Goal: Task Accomplishment & Management: Complete application form

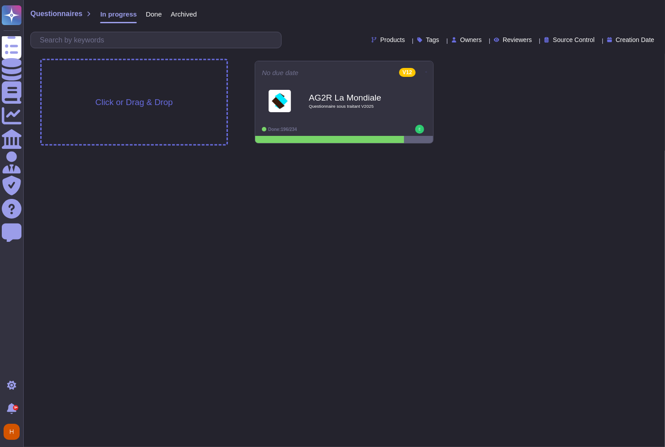
click at [142, 99] on span "Click or Drag & Drop" at bounding box center [133, 102] width 77 height 8
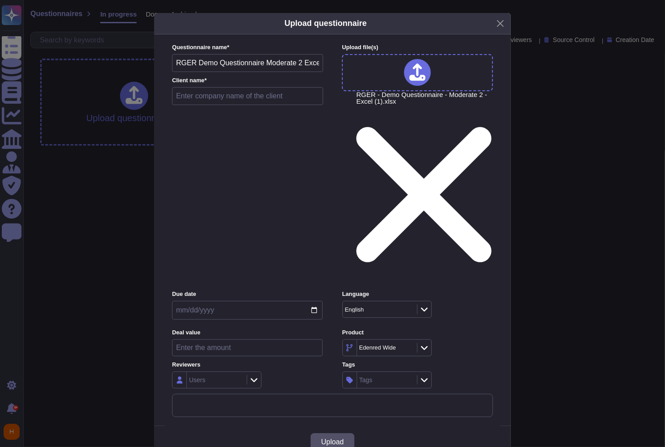
click at [240, 105] on input "text" at bounding box center [247, 96] width 151 height 18
type input "RGER Demo"
click at [258, 301] on input "date" at bounding box center [247, 310] width 151 height 19
click at [314, 301] on input "date" at bounding box center [247, 310] width 151 height 19
type input "[DATE]"
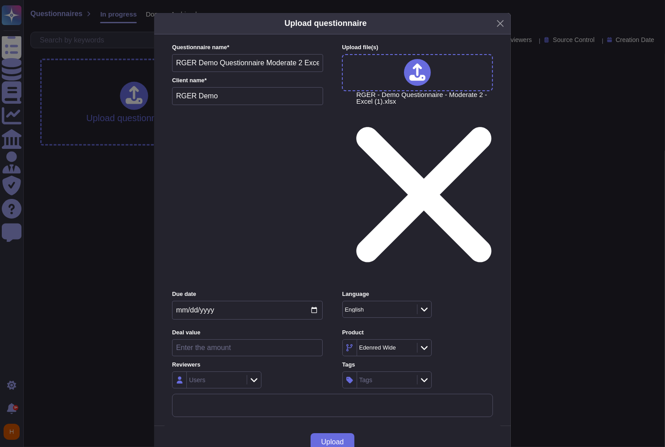
click at [254, 339] on input "number" at bounding box center [247, 347] width 151 height 17
click at [255, 330] on label "Deal value" at bounding box center [247, 333] width 151 height 6
click at [251, 375] on icon at bounding box center [254, 379] width 7 height 9
type input "[PERSON_NAME]"
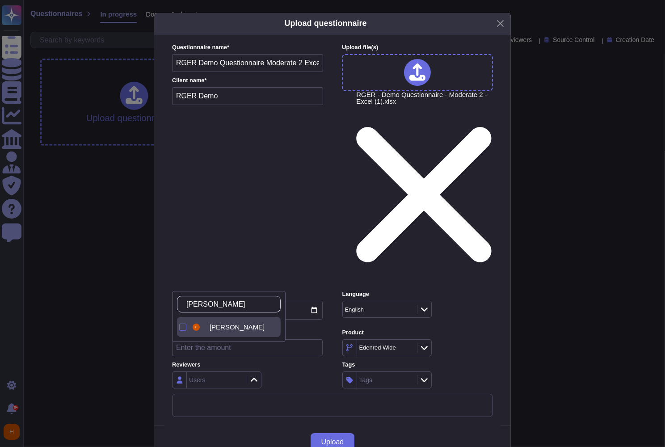
click at [222, 327] on span "[PERSON_NAME]" at bounding box center [237, 327] width 55 height 8
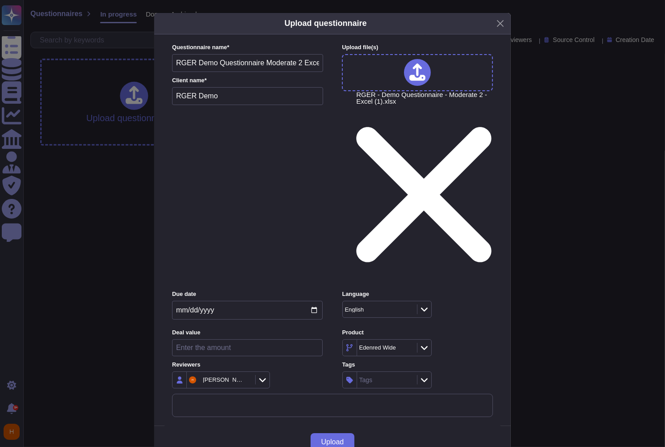
click at [467, 329] on div "Product Edenred Wide" at bounding box center [417, 343] width 151 height 28
click at [408, 348] on icon at bounding box center [408, 348] width 0 height 0
click at [427, 343] on icon at bounding box center [424, 347] width 7 height 9
type input "rg"
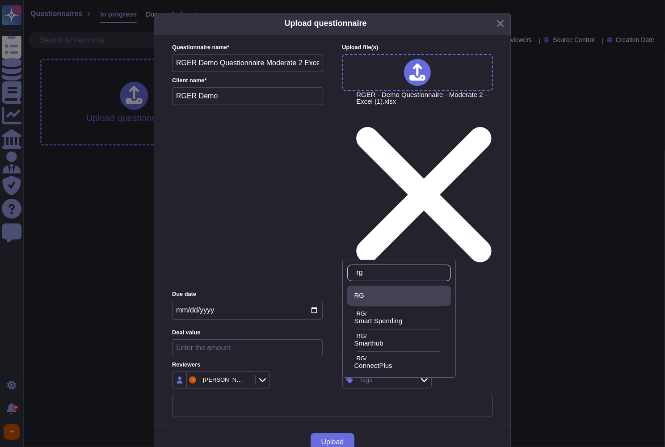
click at [388, 299] on div "RG" at bounding box center [400, 295] width 93 height 8
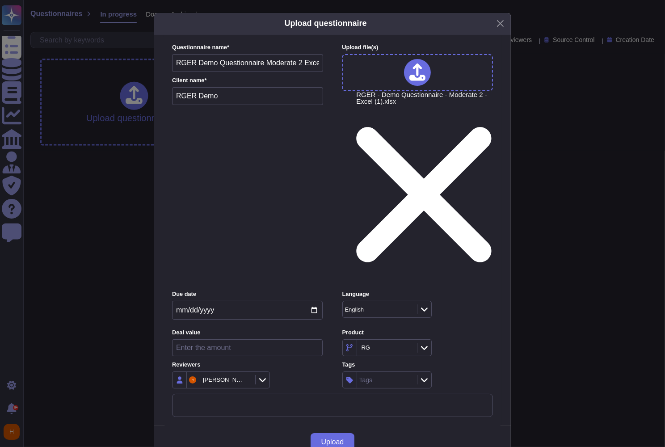
click at [385, 426] on div "Upload" at bounding box center [332, 442] width 357 height 32
click at [342, 439] on span "Upload" at bounding box center [332, 442] width 23 height 7
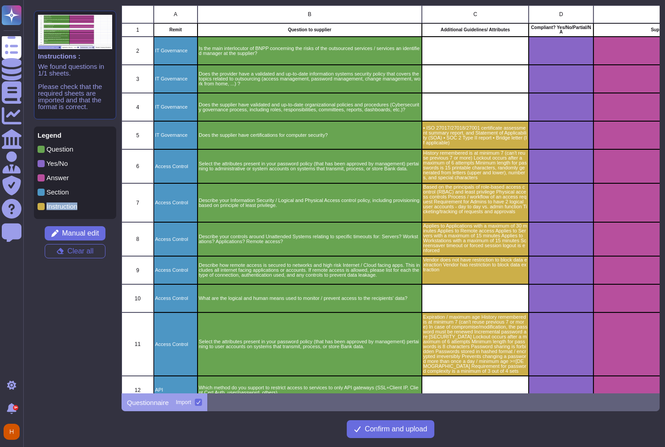
drag, startPoint x: 81, startPoint y: 207, endPoint x: 34, endPoint y: 207, distance: 47.8
click at [34, 207] on div "Legend Question Yes/No Answer Section Instruction" at bounding box center [75, 173] width 82 height 93
drag, startPoint x: 437, startPoint y: 30, endPoint x: 519, endPoint y: 32, distance: 82.3
click at [519, 32] on div "Additional Guidelines/ Attributes" at bounding box center [475, 29] width 107 height 13
click at [86, 232] on span "Manual edit" at bounding box center [80, 233] width 37 height 7
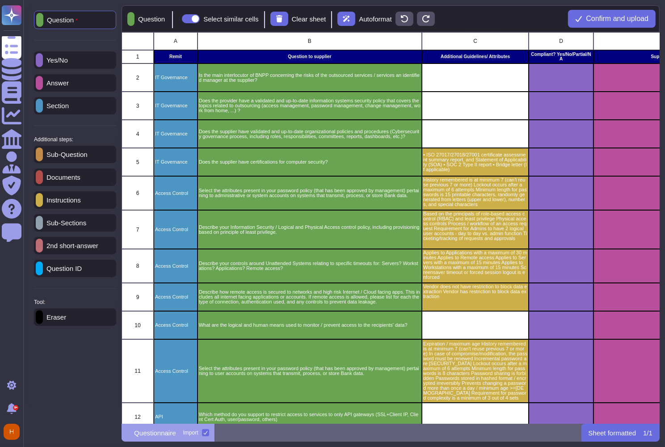
scroll to position [385, 532]
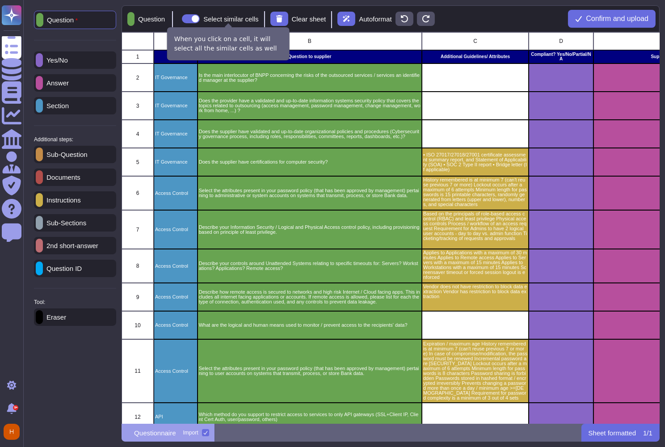
click at [200, 19] on span at bounding box center [191, 18] width 18 height 9
click at [178, 19] on input "Select similar cells" at bounding box center [178, 19] width 0 height 0
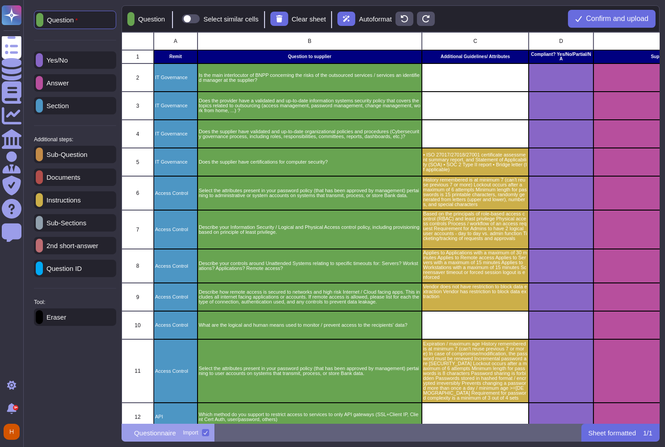
click at [89, 322] on div "Eraser" at bounding box center [75, 316] width 82 height 17
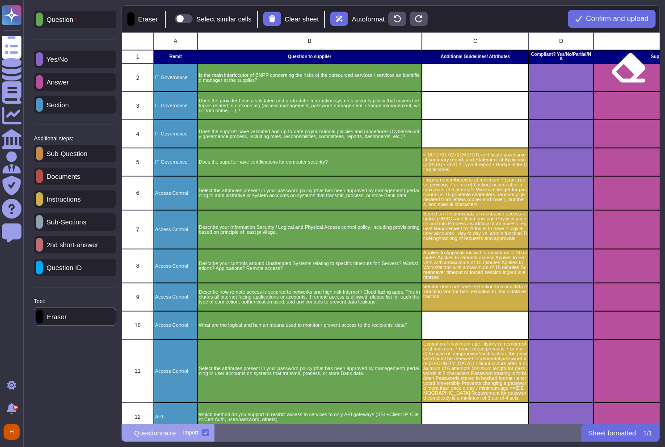
click at [626, 73] on div "grid" at bounding box center [668, 77] width 149 height 28
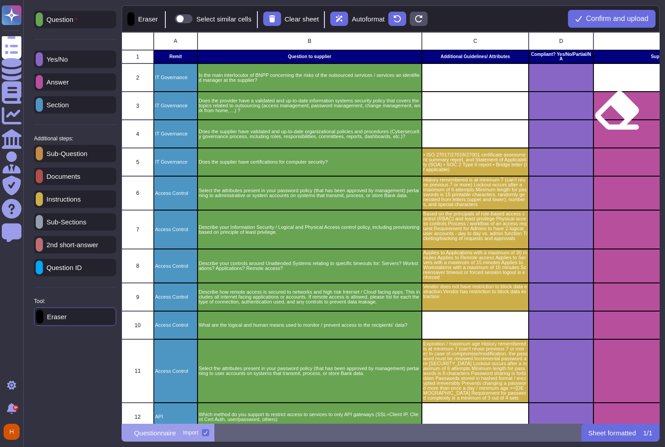
click at [615, 116] on div "grid" at bounding box center [668, 106] width 149 height 28
click at [616, 139] on div "grid" at bounding box center [668, 134] width 149 height 28
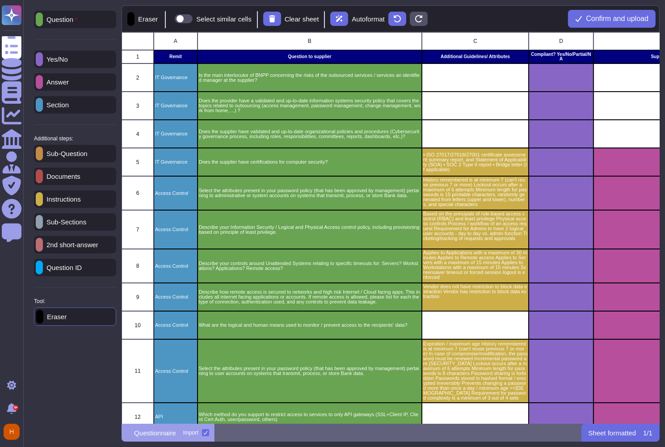
click at [69, 82] on p "Answer" at bounding box center [56, 82] width 26 height 7
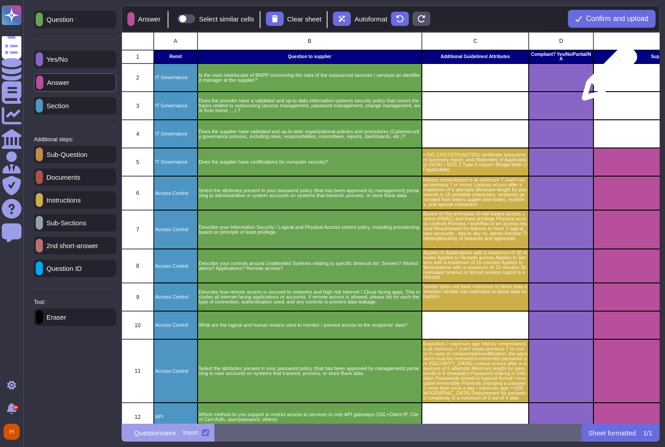
click at [606, 77] on div "grid" at bounding box center [668, 77] width 149 height 28
click at [608, 114] on div "grid" at bounding box center [668, 106] width 149 height 28
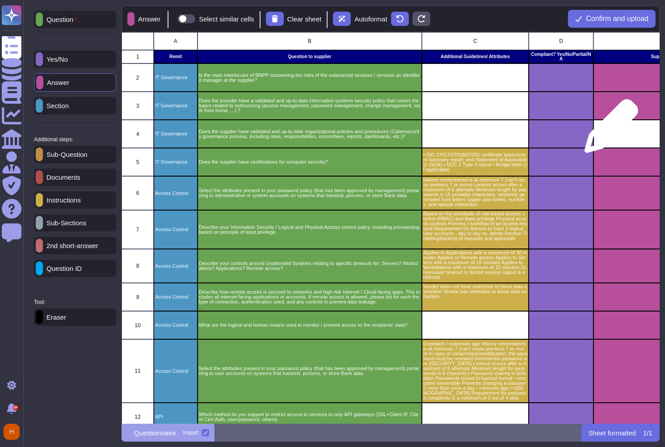
click at [608, 131] on div "grid" at bounding box center [668, 134] width 149 height 28
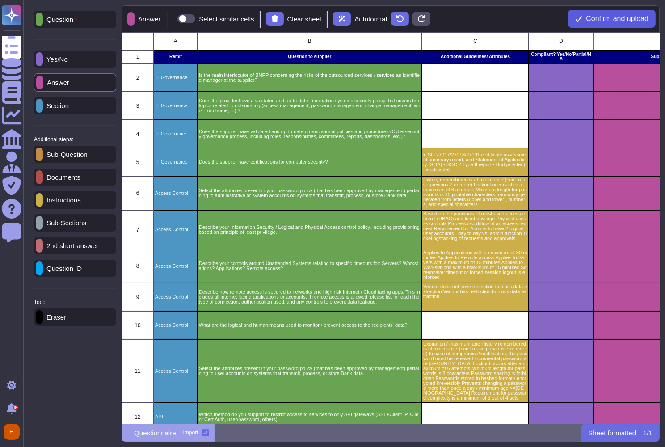
click at [613, 18] on span "Confirm and upload" at bounding box center [617, 18] width 63 height 7
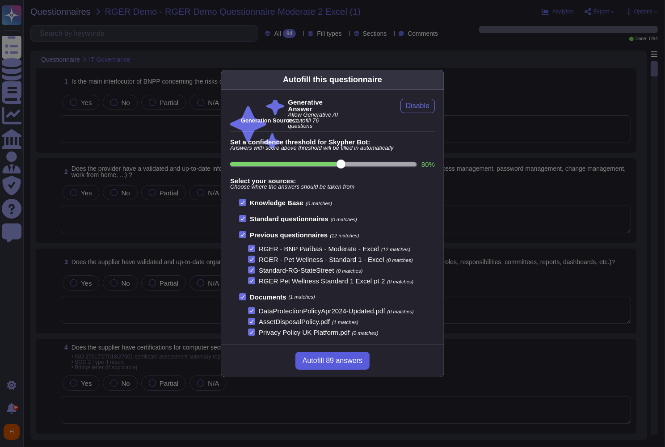
click at [326, 359] on span "Autofill 89 answers" at bounding box center [333, 360] width 60 height 7
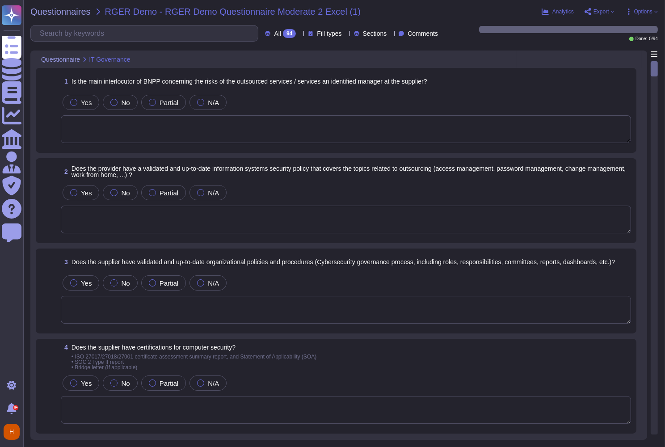
type textarea "Reward Gateway - Edenred maintains an Information Security Management System (I…"
type textarea "Yes, Reward Gateway maintains validated and up-to-date organizational policies …"
type textarea "Reward Gateway - Edenred holds the following information security certification…"
type textarea "- Passwords must contain at least one lower case letter, one upper case letter,…"
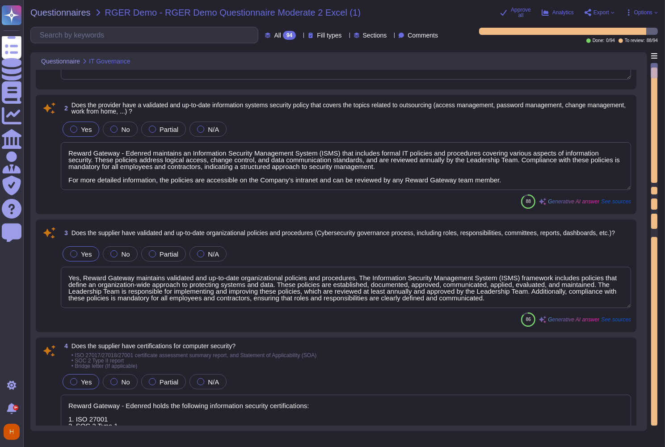
scroll to position [67, 0]
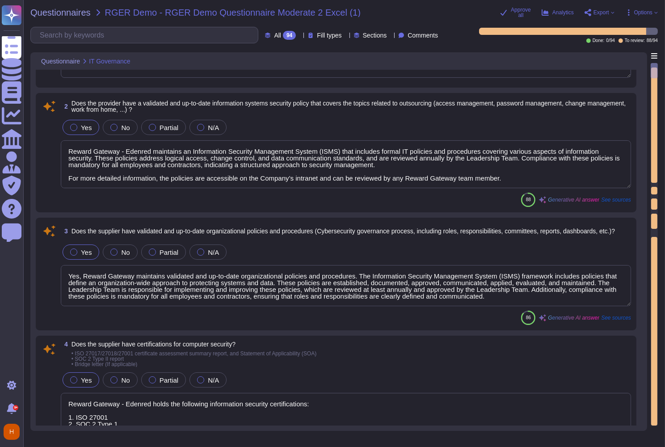
click at [87, 126] on span "Yes" at bounding box center [86, 128] width 11 height 8
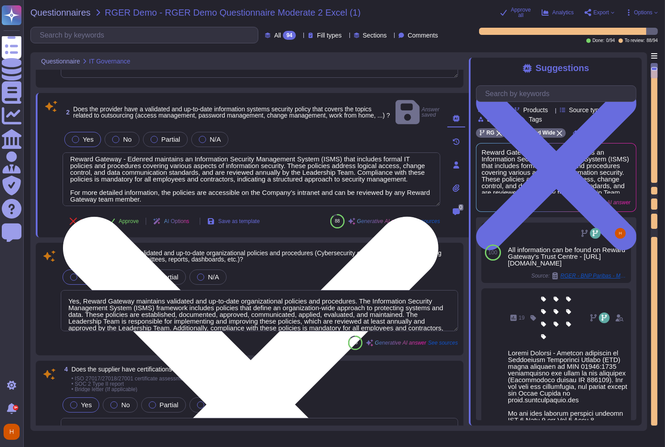
scroll to position [15, 0]
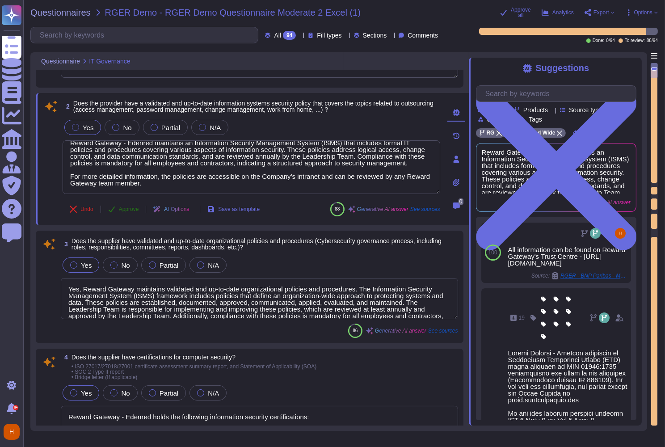
click at [127, 211] on span "Approve" at bounding box center [129, 209] width 20 height 5
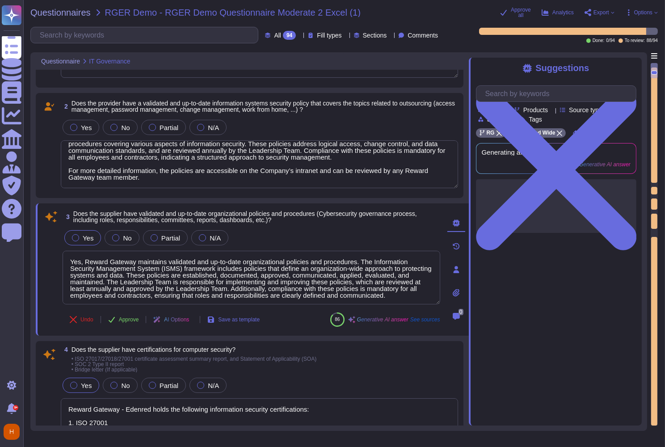
scroll to position [14, 0]
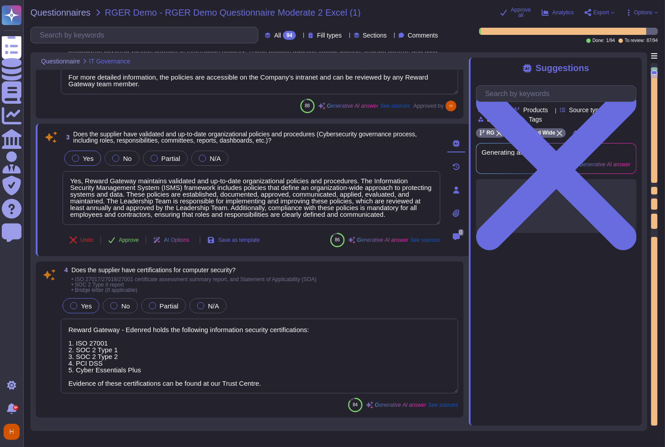
type textarea "Our Information Security and Access Control Policy is designed to ensure that a…"
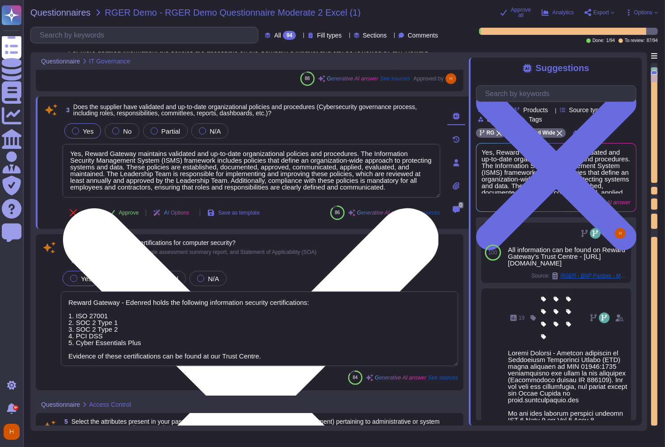
scroll to position [206, 0]
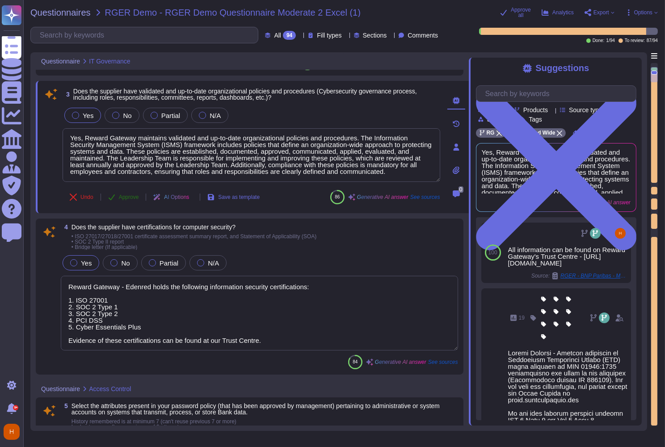
click at [120, 202] on button "Approve" at bounding box center [123, 197] width 45 height 18
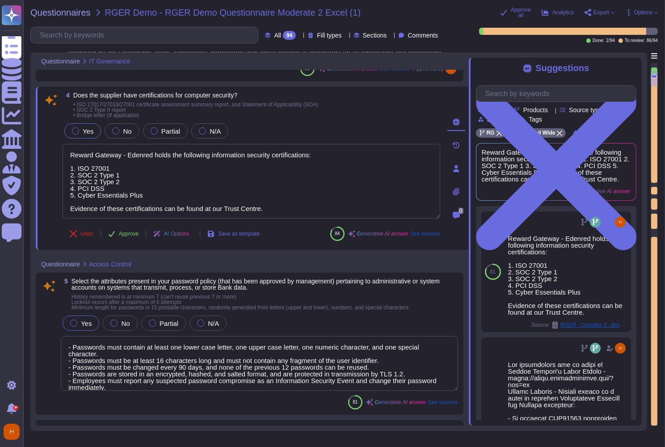
scroll to position [321, 0]
click at [91, 129] on span "Yes" at bounding box center [88, 131] width 11 height 8
click at [126, 232] on span "Approve" at bounding box center [129, 234] width 20 height 5
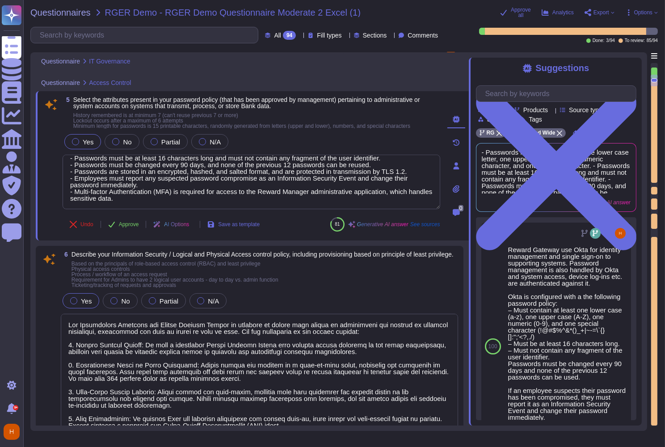
scroll to position [494, 0]
type textarea "- Servers: No specific information regarding timeouts for servers is provided i…"
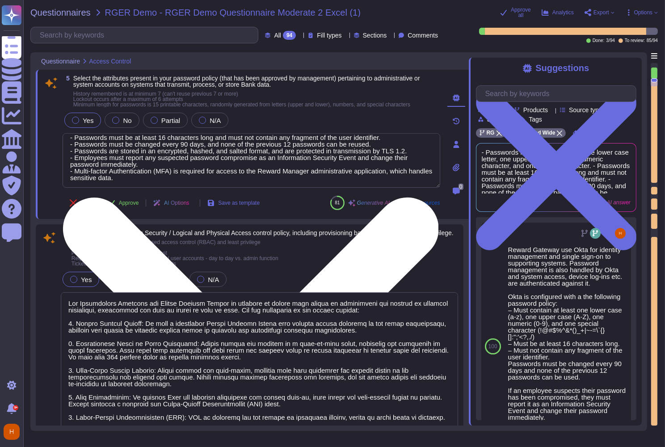
scroll to position [0, 0]
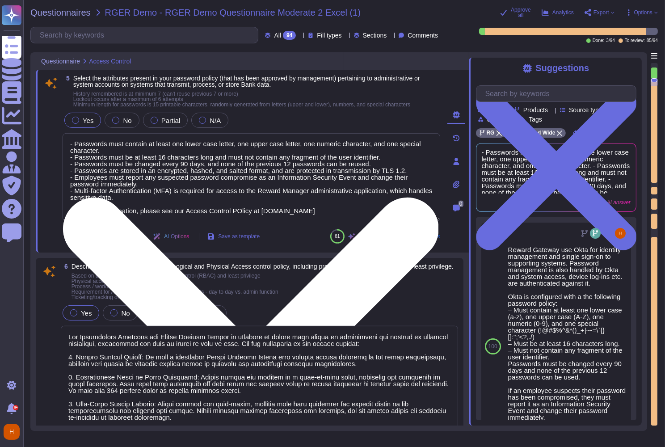
click at [243, 212] on textarea "- Passwords must contain at least one lower case letter, one upper case letter,…" at bounding box center [252, 177] width 378 height 88
click at [362, 219] on textarea "- Passwords must contain at least one lower case letter, one upper case letter,…" at bounding box center [252, 177] width 378 height 88
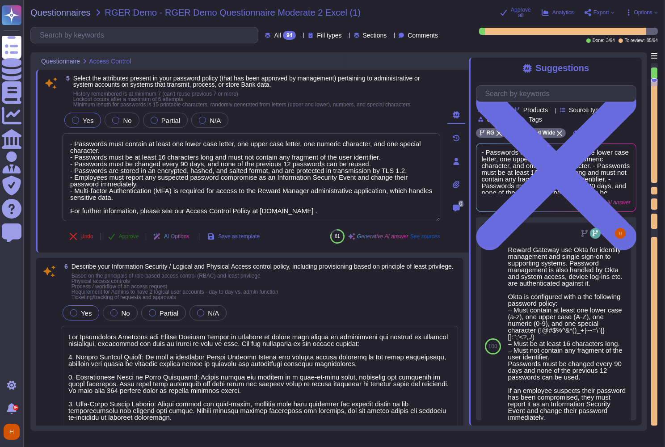
type textarea "- Passwords must contain at least one lower case letter, one upper case letter,…"
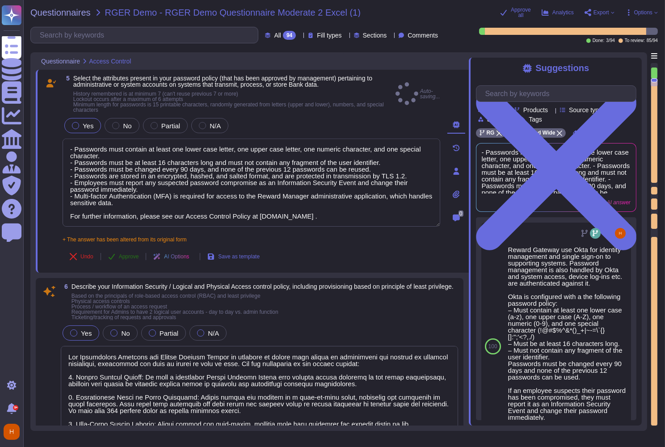
click at [127, 242] on div "5 Select the attributes present in your password policy (that has been approved…" at bounding box center [241, 171] width 397 height 192
click at [130, 254] on span "Approve" at bounding box center [129, 256] width 20 height 5
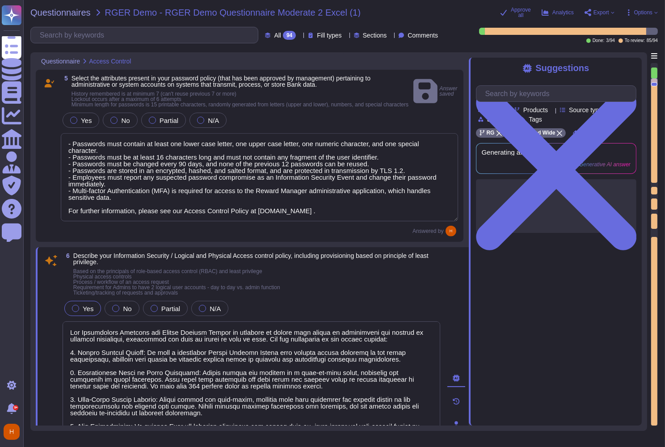
type textarea "- Servers: No specific information regarding timeouts for servers is provided i…"
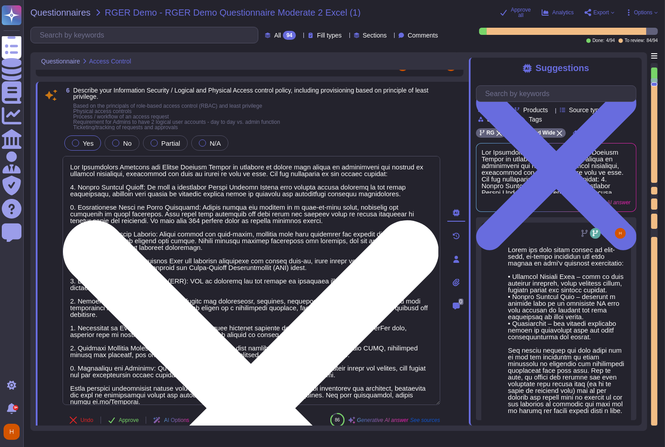
scroll to position [666, 0]
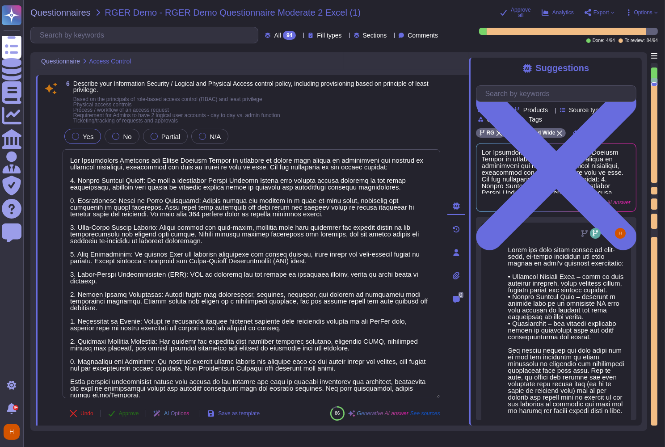
click at [128, 416] on span "Approve" at bounding box center [129, 413] width 20 height 5
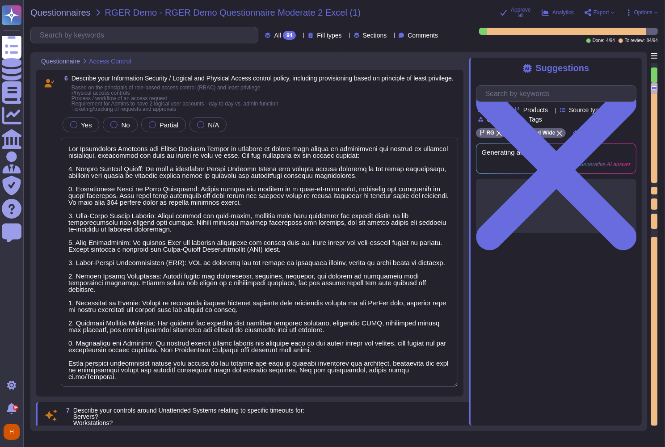
type textarea "Remote access to networks and high-risk Internet/Cloud facing applications is s…"
type textarea "Our approach to monitoring and preventing access to recipients' data includes b…"
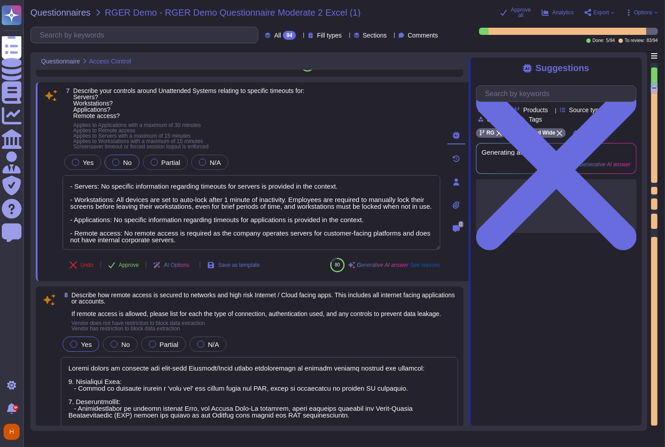
scroll to position [1013, 0]
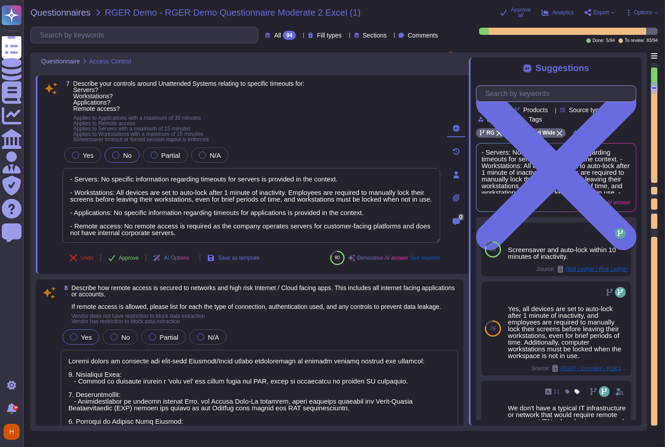
click at [520, 96] on input "text" at bounding box center [558, 94] width 155 height 16
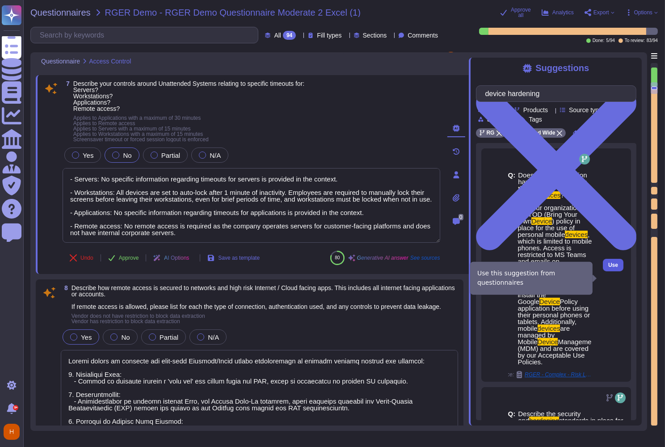
type input "device hardening"
click at [608, 268] on span "Use" at bounding box center [613, 264] width 10 height 5
type textarea "- Servers: No specific information regarding timeouts for servers is provided i…"
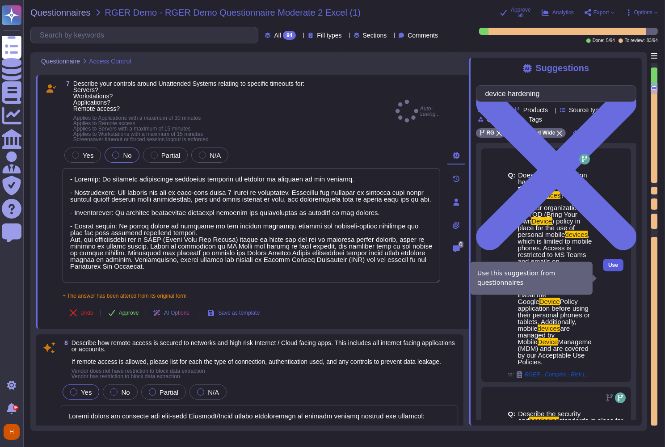
type textarea "Our approach to monitoring and preventing access to recipients' data includes b…"
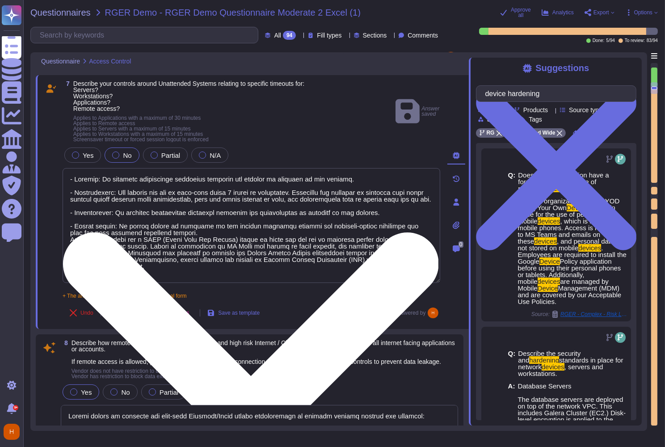
click at [275, 236] on textarea at bounding box center [252, 225] width 378 height 115
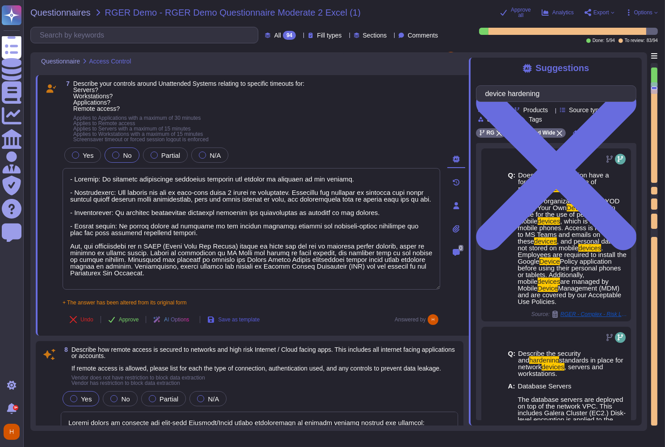
type textarea "- Servers: No specific information regarding timeouts for servers is provided i…"
click at [254, 319] on span "Save as template" at bounding box center [239, 319] width 42 height 5
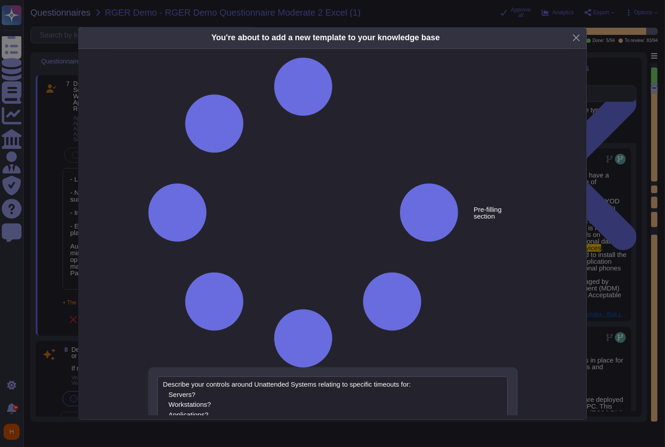
type textarea "Describe your controls around Unattended Systems relating to specific timeouts …"
type textarea "- Servers: No specific information regarding timeouts for servers is provided i…"
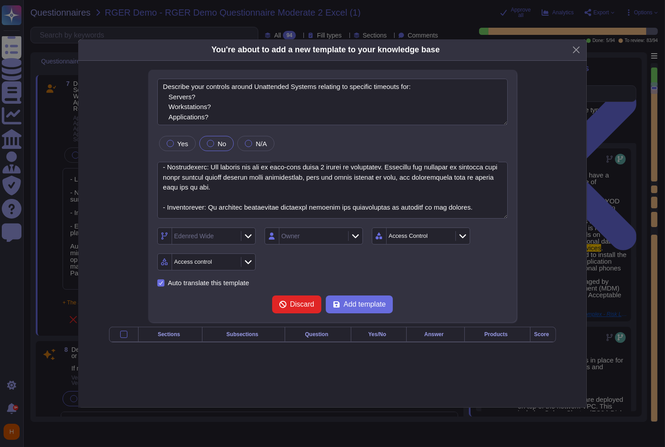
scroll to position [27, 0]
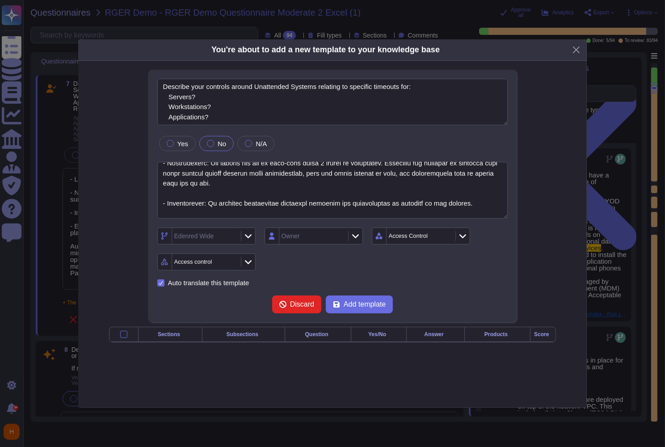
click at [245, 232] on icon at bounding box center [248, 236] width 7 height 9
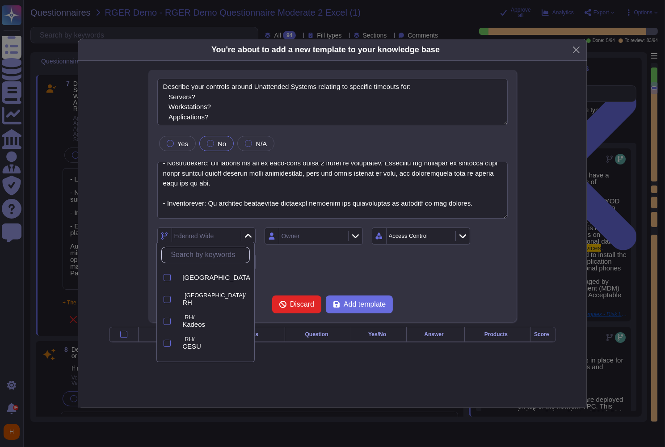
type textarea "Describe your controls around Unattended Systems relating to specific timeouts …"
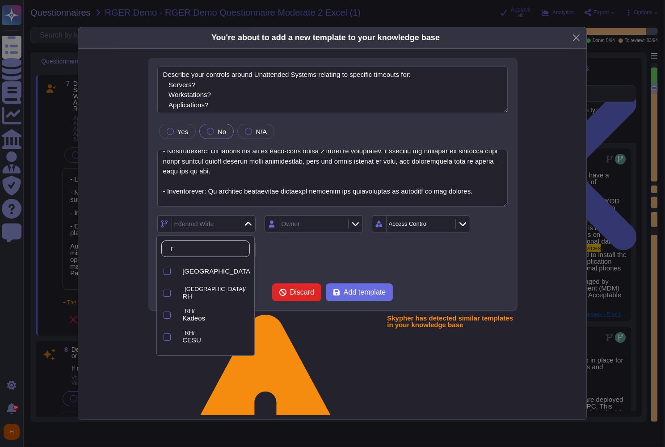
type input "rg"
click at [201, 270] on div "RG" at bounding box center [214, 271] width 64 height 8
type textarea "Describe your controls around Unattended Systems relating to specific timeouts …"
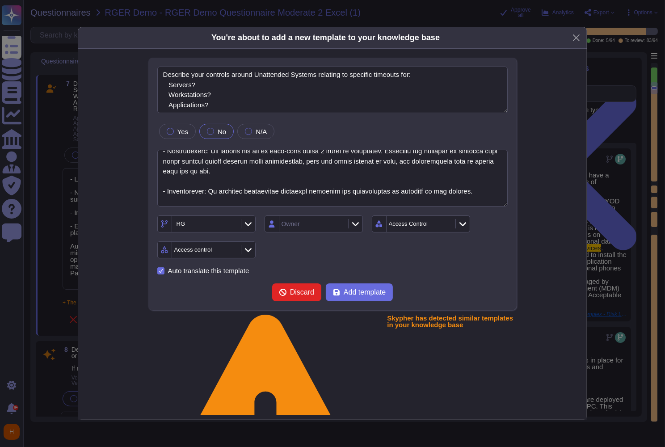
click at [321, 224] on div "Owner" at bounding box center [312, 224] width 67 height 16
type input "[PERSON_NAME]"
click at [315, 274] on span "[PERSON_NAME]" at bounding box center [314, 271] width 55 height 8
click at [356, 290] on span "Add template" at bounding box center [365, 292] width 42 height 7
type textarea "Describe your controls around Unattended Systems relating to specific timeouts …"
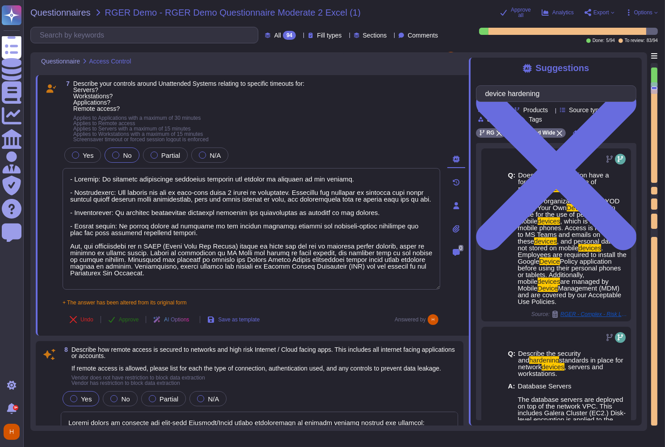
click at [128, 321] on span "Approve" at bounding box center [129, 319] width 20 height 5
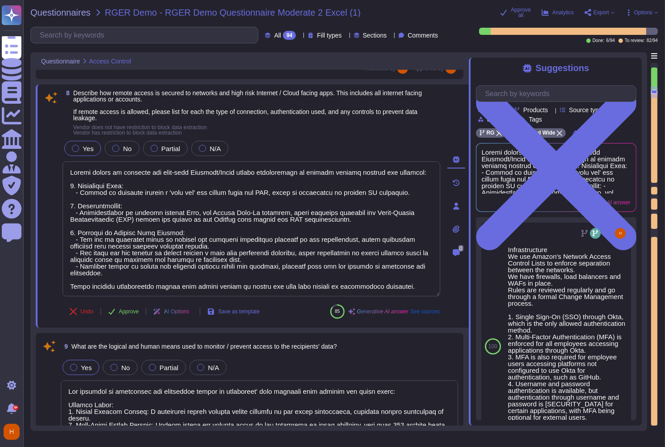
scroll to position [1248, 0]
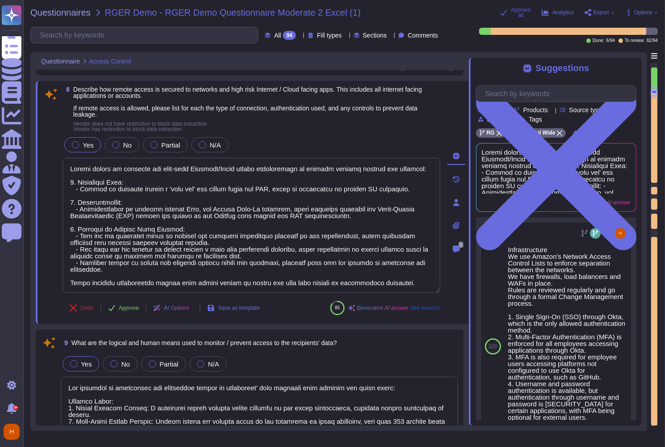
click at [512, 13] on span "Approve all" at bounding box center [521, 12] width 20 height 11
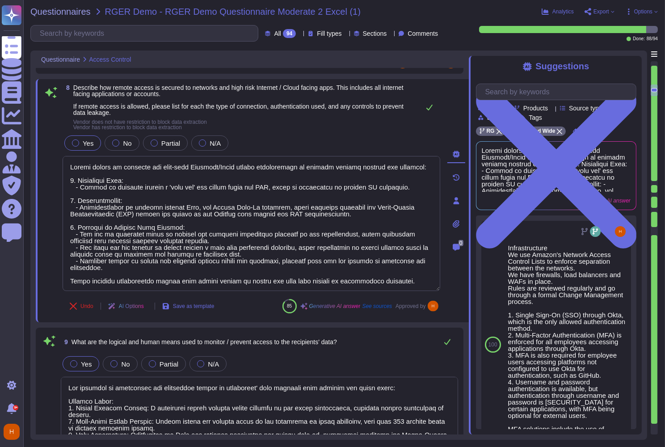
click at [651, 31] on div at bounding box center [568, 29] width 179 height 7
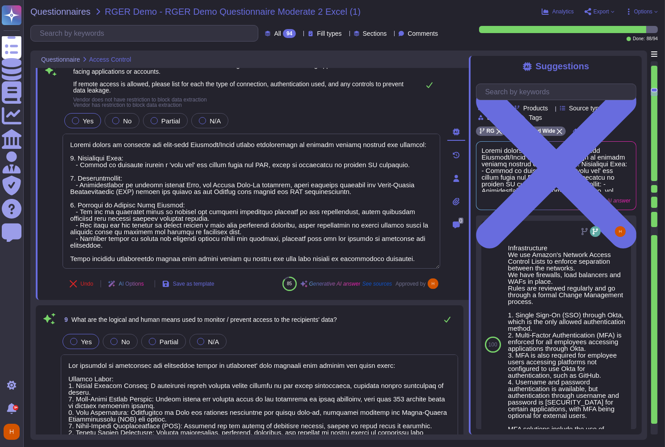
type textarea "- Passwords must contain at least one lower case letter, one upper case letter,…"
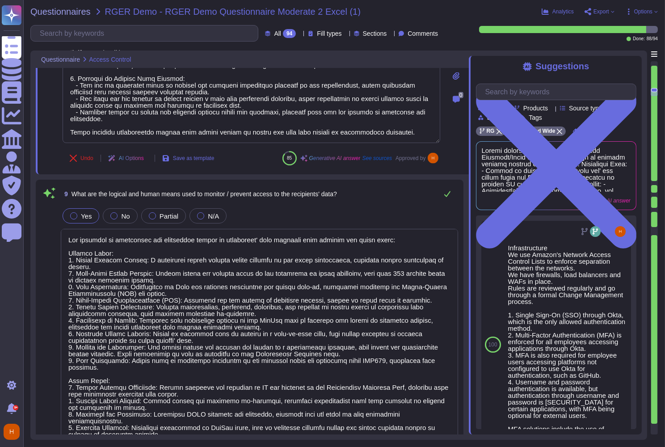
scroll to position [0, 0]
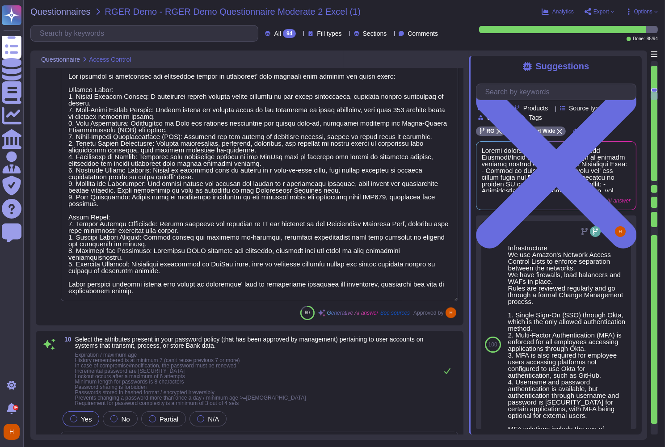
type textarea "We support the following methods to restrict access to services: 1. SSL and IP …"
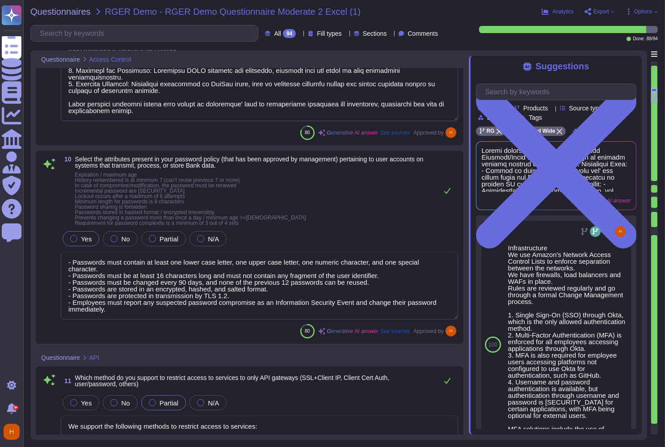
type textarea "Our secure code review process is an integral part of our Software Development …"
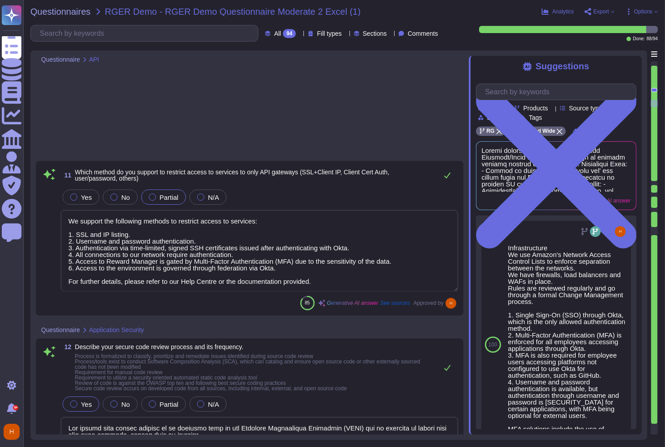
type textarea "We utilize a comprehensive approach to perform vulnerability and dynamic scans …"
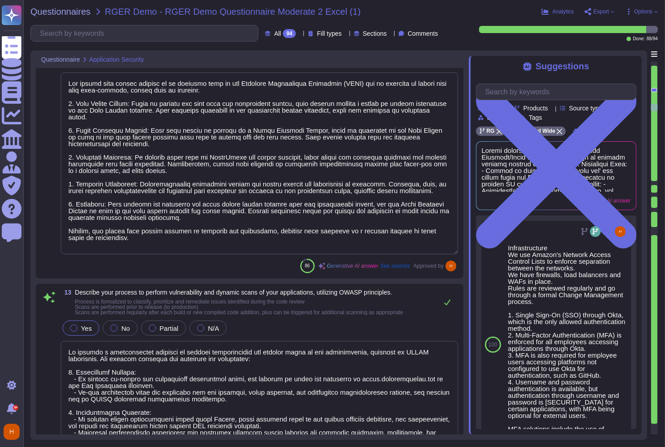
type textarea "Yes, we use open-source, third-party components in our application stack, as is…"
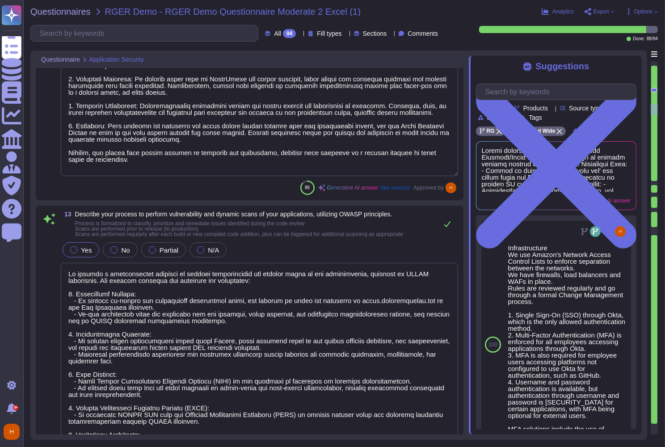
type textarea "- Access to secure code is restricted to those whose roles require it, with bi-…"
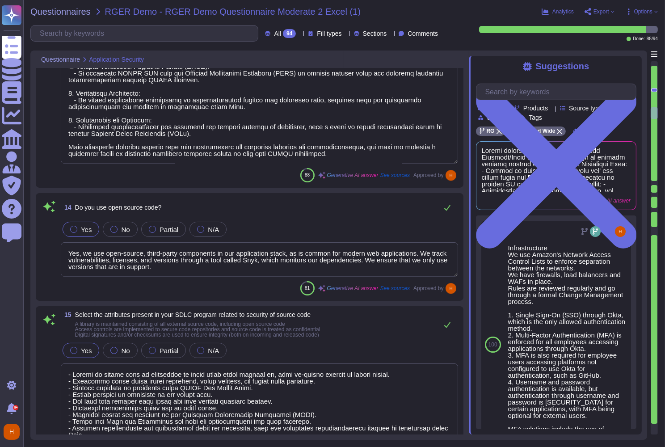
type textarea "We never use customer data outside of production. Reward Gateway operates compl…"
type textarea "We completely segregate our development, testing, and staging environments from…"
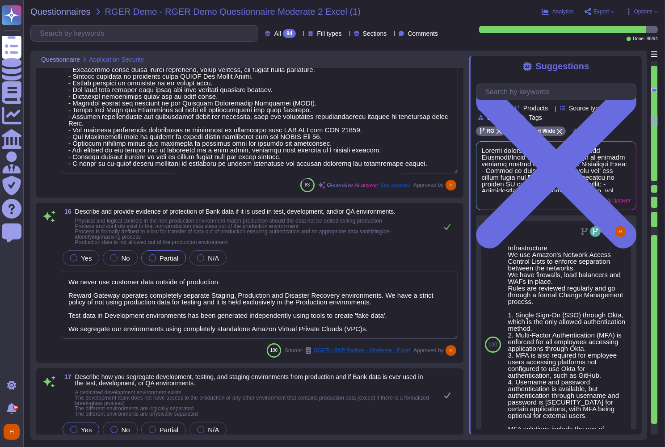
type textarea "Bank data is not sent or received via Physical Media"
type textarea "Please see attached. These are defined in our IMS Manual and all Employees are …"
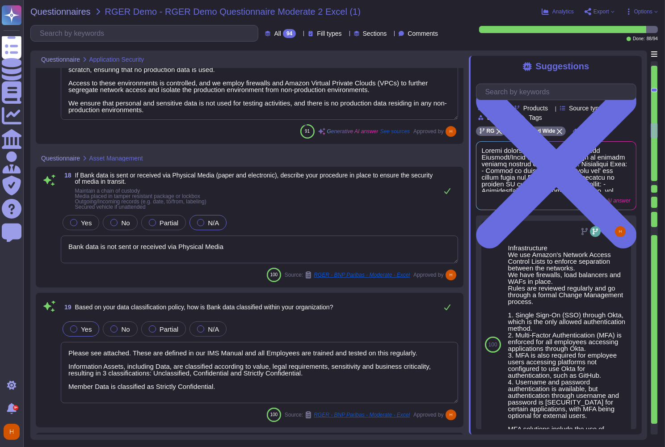
type textarea "We maintain a documented Asset Management Policy as part of our Integrated Mana…"
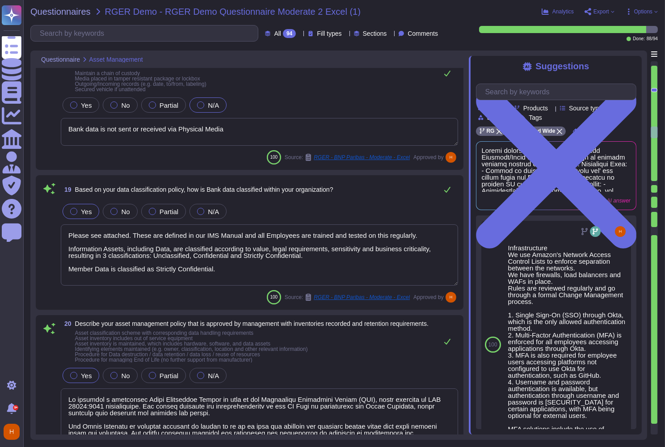
type textarea "We implement a range of controls to protect client data in the cloud, ensuring …"
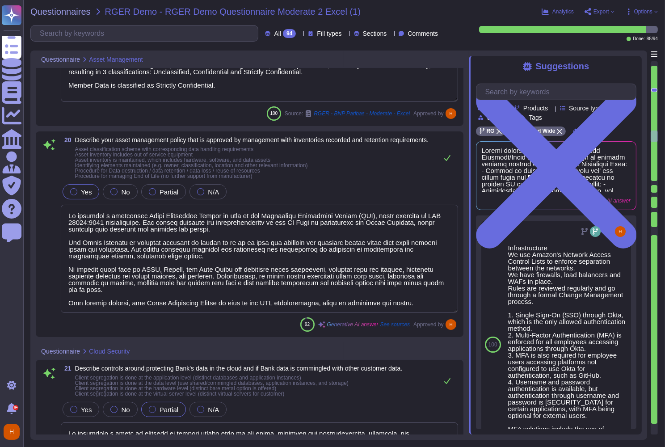
type textarea "All encryption keys are owned and maintained by Reward Gateway. We utilize Amaz…"
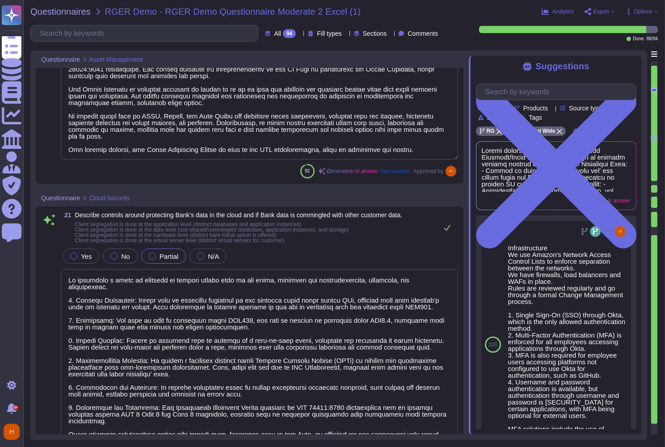
type textarea "The cloud service provider stores data in Amazon Web Services data centers loca…"
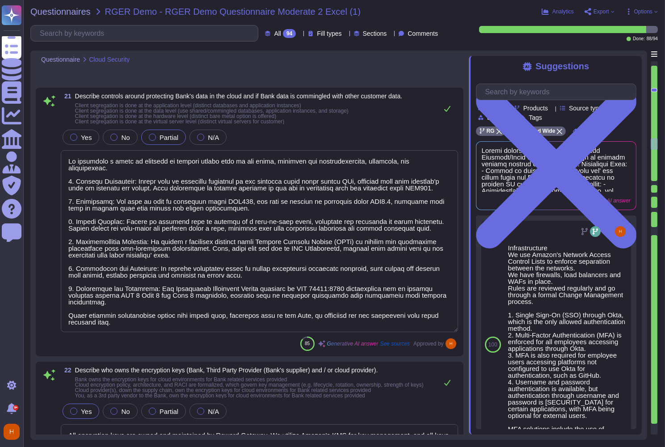
type textarea "Our organization implements a comprehensive security and hardening standard for…"
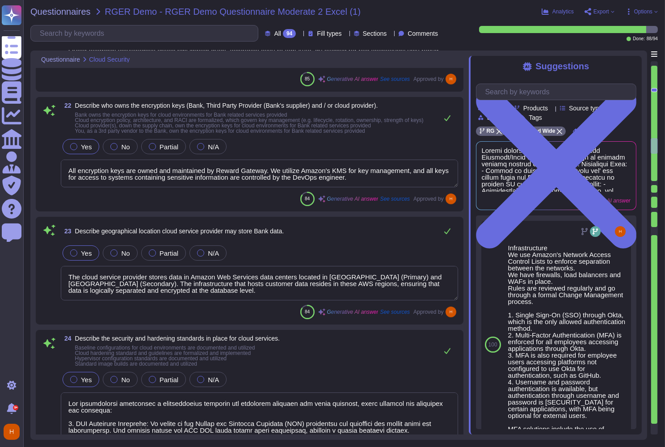
scroll to position [4226, 0]
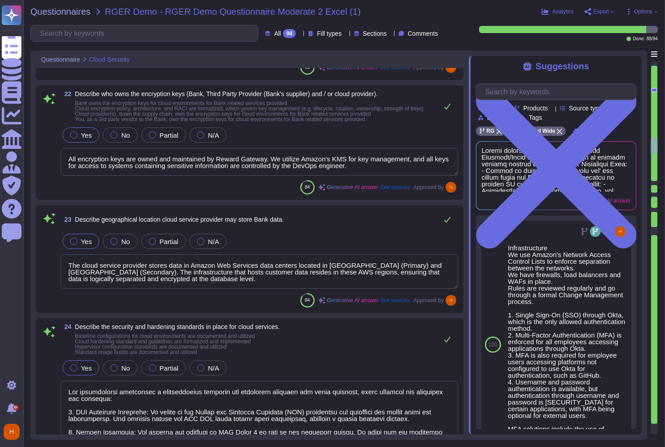
type textarea "The cloud audit plan and process of execution to ensure system security policie…"
click at [276, 37] on div "All 94" at bounding box center [282, 33] width 34 height 9
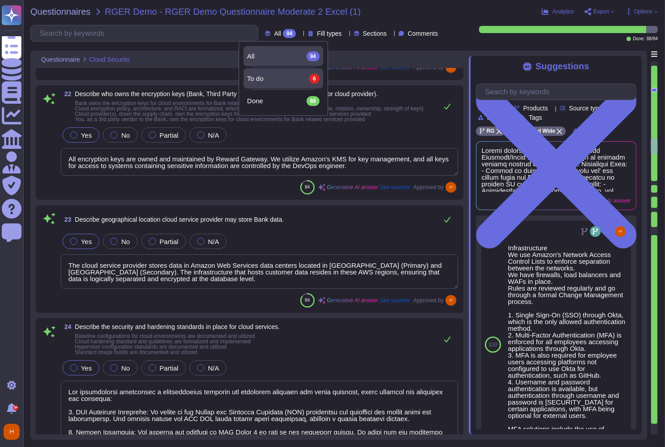
click at [284, 81] on div "To do 6" at bounding box center [283, 79] width 72 height 10
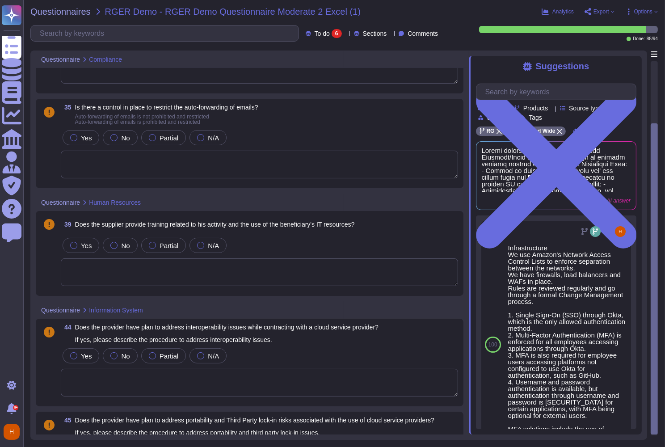
scroll to position [161, 0]
click at [96, 139] on div "Yes" at bounding box center [81, 138] width 37 height 15
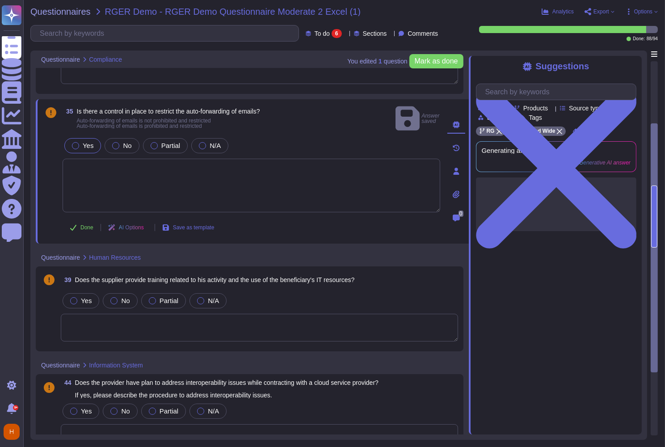
click at [101, 159] on textarea at bounding box center [252, 186] width 378 height 54
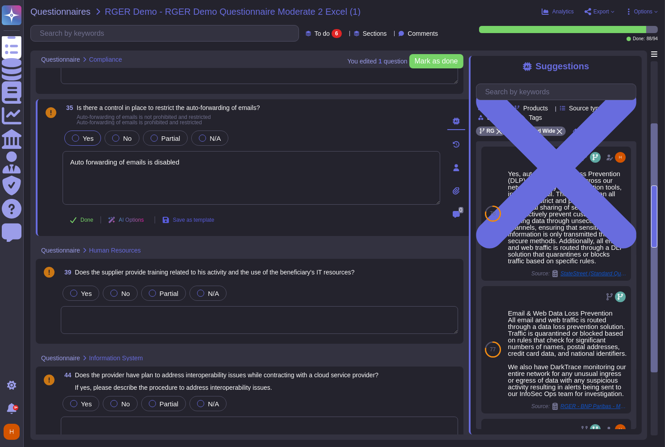
type textarea "Auto forwarding of emails is disabled"
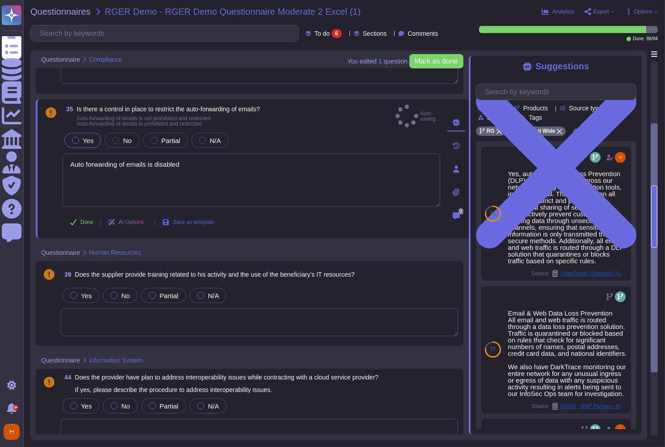
click at [192, 221] on span "Save as template" at bounding box center [194, 221] width 42 height 5
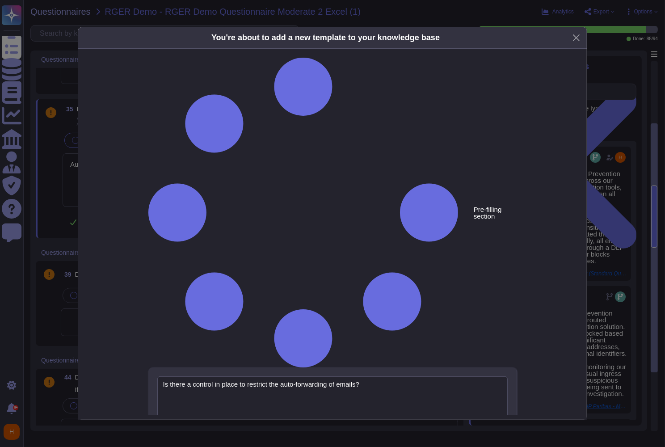
type textarea "Is there a control in place to restrict the auto-forwarding of emails?"
type textarea "Auto forwarding of emails is disabled"
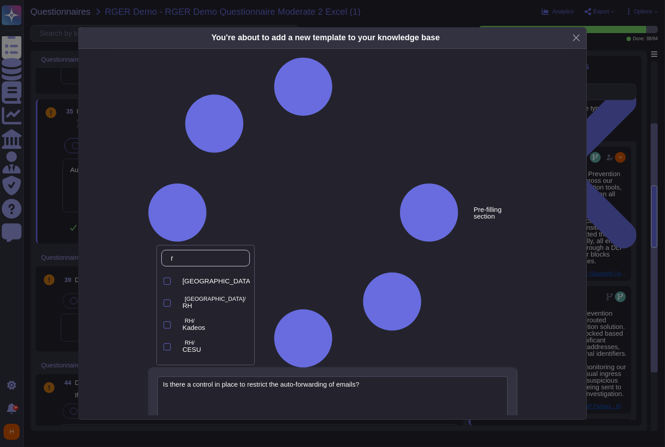
type input "rg"
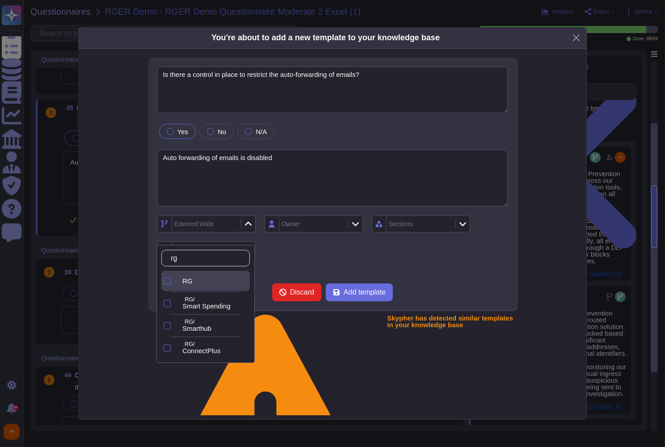
click at [211, 280] on div "RG" at bounding box center [214, 281] width 64 height 8
click at [304, 228] on div "Owner" at bounding box center [312, 224] width 67 height 16
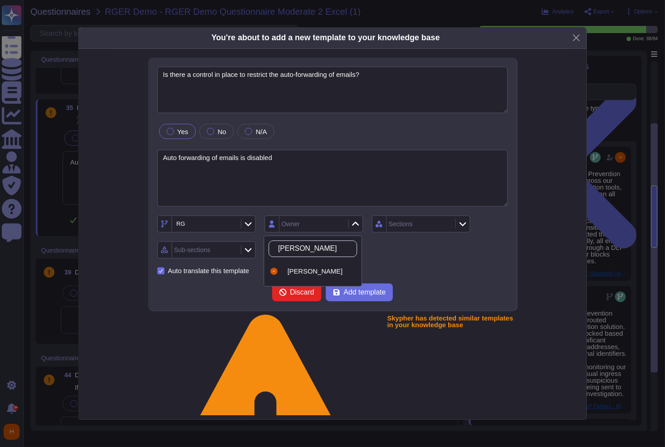
type input "[PERSON_NAME]"
click at [299, 267] on div "[PERSON_NAME]" at bounding box center [313, 272] width 89 height 20
click at [409, 226] on div "Sections" at bounding box center [401, 224] width 24 height 6
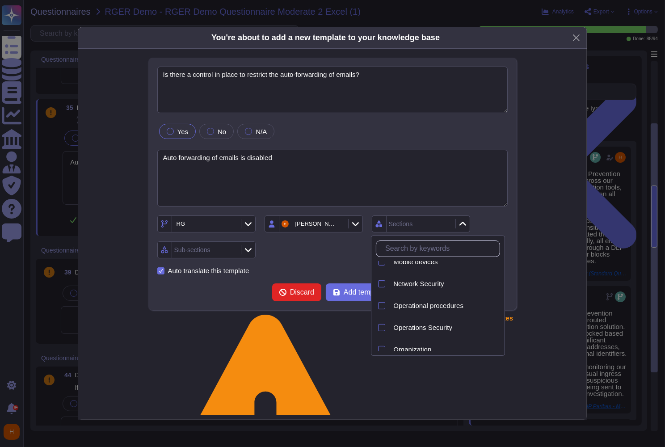
scroll to position [536, 0]
drag, startPoint x: 441, startPoint y: 284, endPoint x: 436, endPoint y: 333, distance: 49.0
click at [436, 333] on div "Access Control Application Security Asset and Information Management Asset Mana…" at bounding box center [438, 306] width 124 height 89
click at [436, 331] on div "Operations Security" at bounding box center [445, 327] width 110 height 20
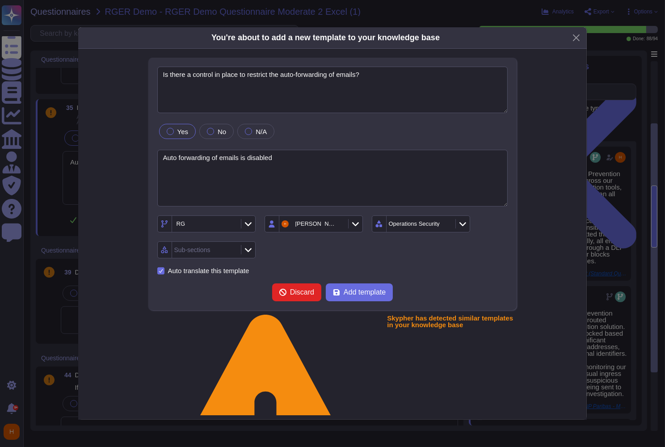
click at [329, 263] on form "Is there a control in place to restrict the auto-forwarding of emails? Yes No N…" at bounding box center [332, 184] width 351 height 235
click at [357, 295] on span "Add template" at bounding box center [365, 292] width 42 height 7
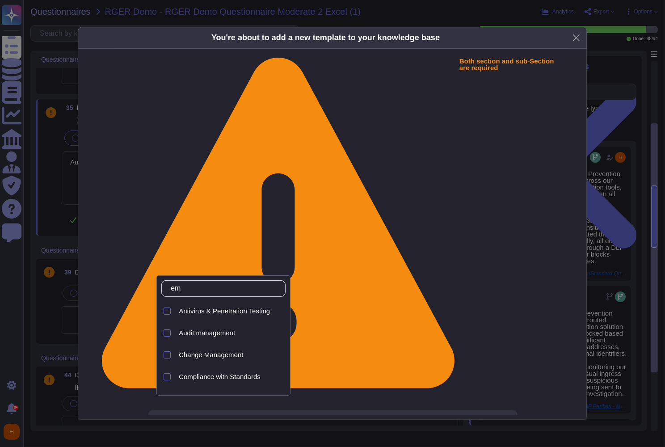
type input "e"
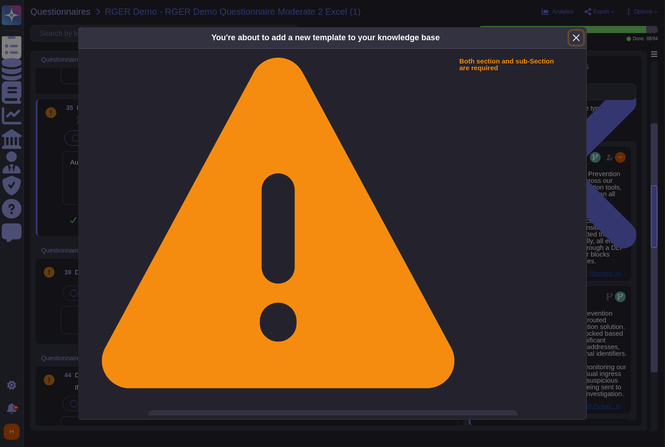
click at [578, 38] on button "Close" at bounding box center [576, 38] width 14 height 14
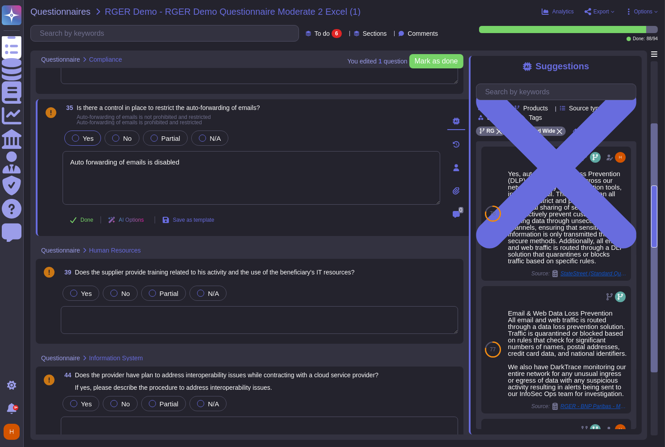
click at [603, 13] on span "Export" at bounding box center [602, 11] width 16 height 5
click at [617, 54] on p "Download" at bounding box center [633, 66] width 32 height 25
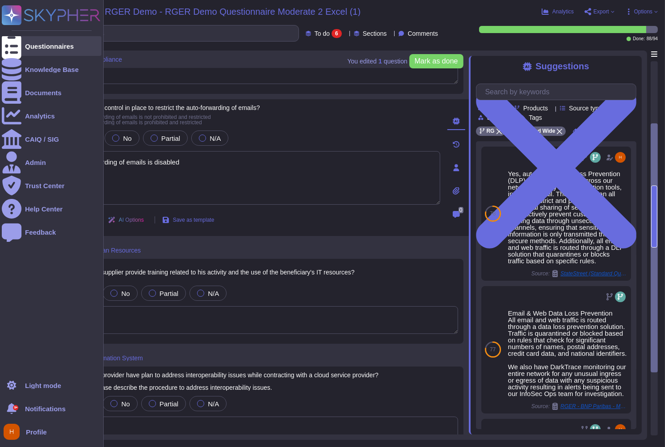
click at [13, 54] on div at bounding box center [12, 46] width 20 height 20
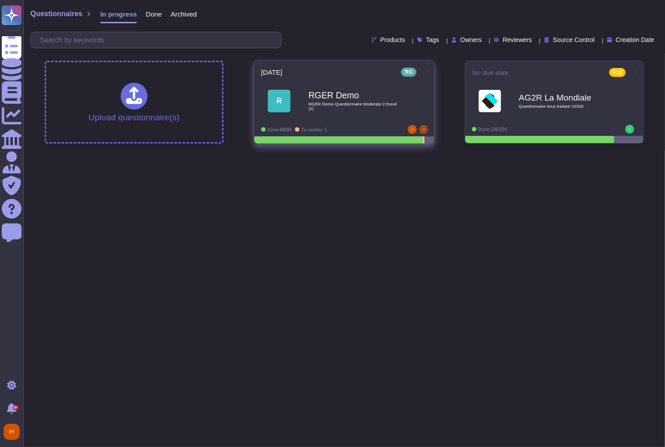
click at [426, 71] on icon at bounding box center [427, 72] width 2 height 2
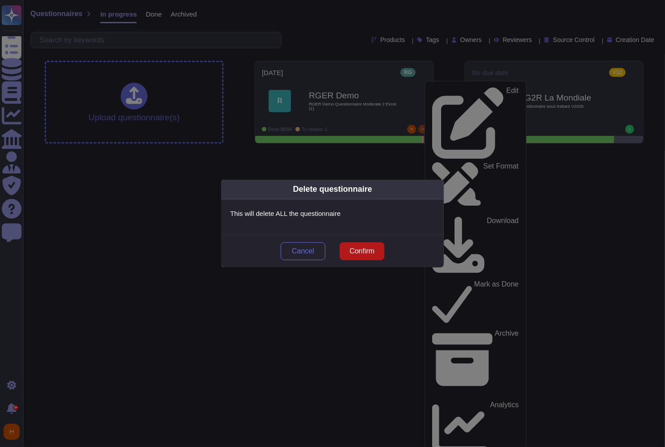
click at [368, 248] on span "Confirm" at bounding box center [362, 251] width 25 height 7
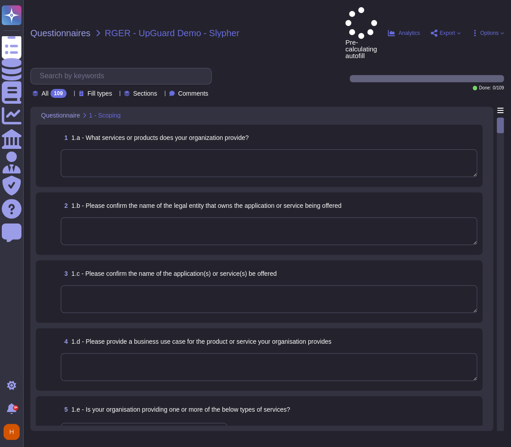
drag, startPoint x: 502, startPoint y: 94, endPoint x: 505, endPoint y: 156, distance: 61.7
click at [505, 156] on div "Questionnaires RGER - UpGuard Demo - Slypher Pre-calculating autofill Analytics…" at bounding box center [267, 223] width 488 height 447
click at [346, 23] on span "Pre-calculating autofill" at bounding box center [362, 33] width 32 height 52
click at [350, 13] on span "Pre-calculating autofill" at bounding box center [362, 33] width 32 height 52
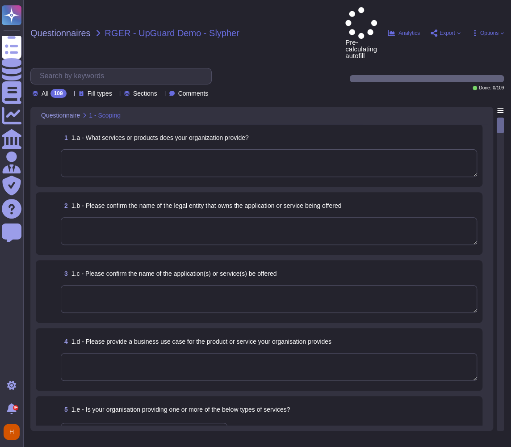
drag, startPoint x: 502, startPoint y: 91, endPoint x: 505, endPoint y: 160, distance: 68.9
click at [504, 160] on div "Return to the current question 1 - Scoping 2 - Security Policies and Processes …" at bounding box center [500, 269] width 7 height 324
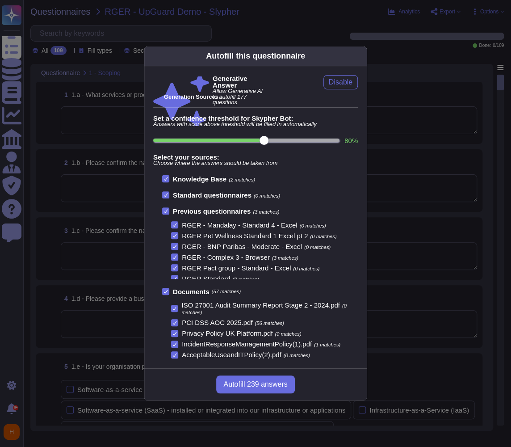
click at [308, 387] on div "Autofill 239 answers" at bounding box center [255, 384] width 223 height 32
click at [271, 384] on span "Autofill 239 answers" at bounding box center [256, 384] width 64 height 7
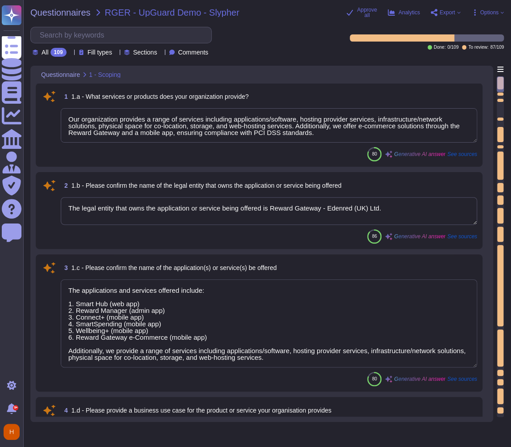
type textarea "Our organization provides a range of services including applications/software, …"
type textarea "The legal entity that owns the application or service being offered is Reward G…"
type textarea "The applications and services offered include: 1. Smart Hub (web app) 2. Reward…"
type textarea "Our organization provides an employee engagement platform designed to help orga…"
click at [367, 13] on span "Approve all" at bounding box center [367, 12] width 20 height 11
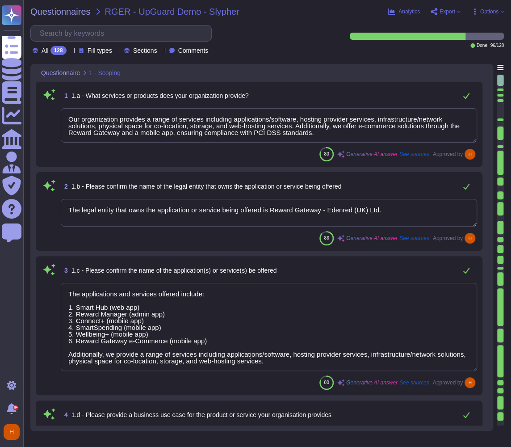
click at [59, 50] on div "128" at bounding box center [59, 50] width 16 height 9
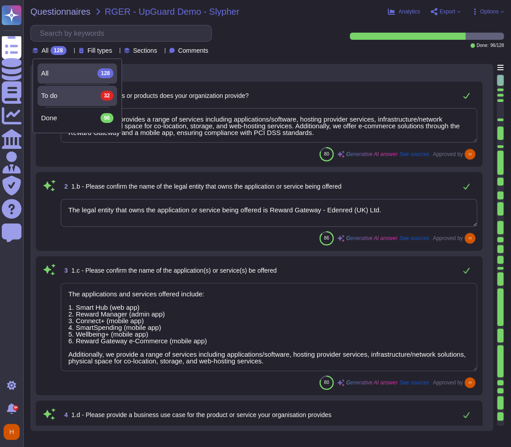
click at [75, 96] on div "To do 32" at bounding box center [77, 96] width 72 height 10
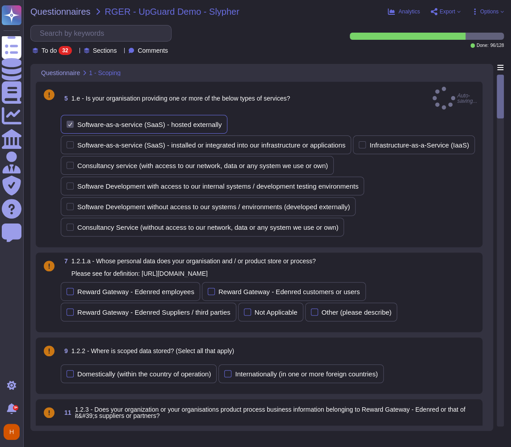
click at [123, 121] on div "Software-as-a-service (SaaS) - hosted externally" at bounding box center [149, 124] width 144 height 7
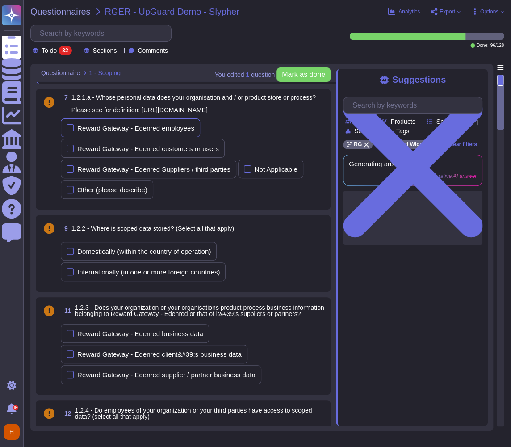
scroll to position [200, 0]
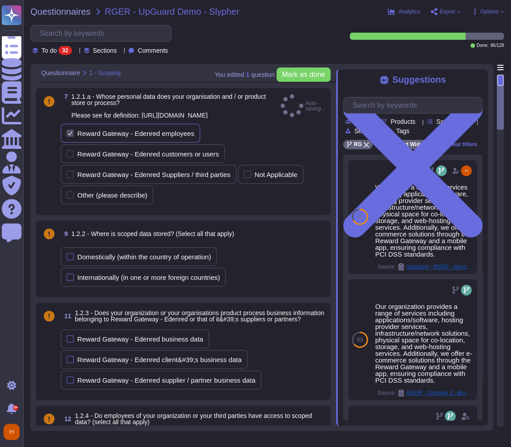
click at [154, 136] on div "Reward Gateway - Edenred employees" at bounding box center [130, 133] width 139 height 19
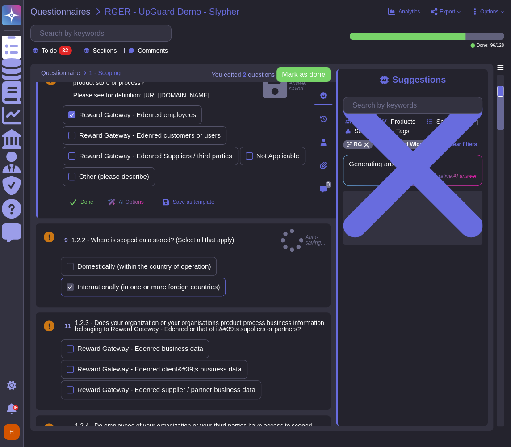
click at [160, 284] on div "Internationally (in one or more foreign countries)" at bounding box center [148, 286] width 143 height 7
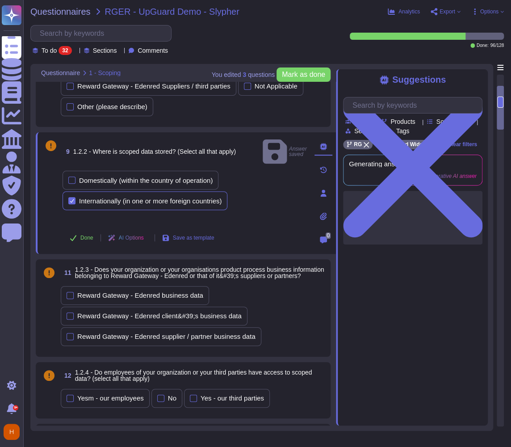
scroll to position [274, 0]
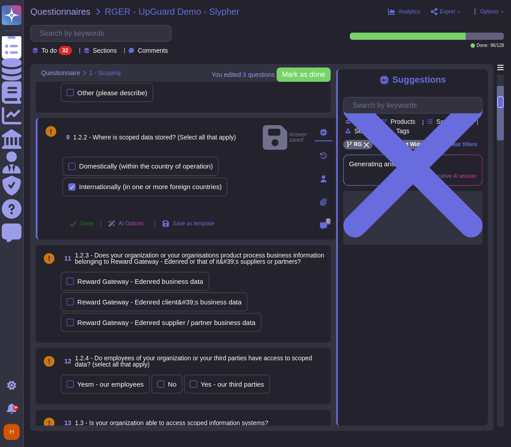
click at [79, 231] on button "Done" at bounding box center [82, 224] width 38 height 18
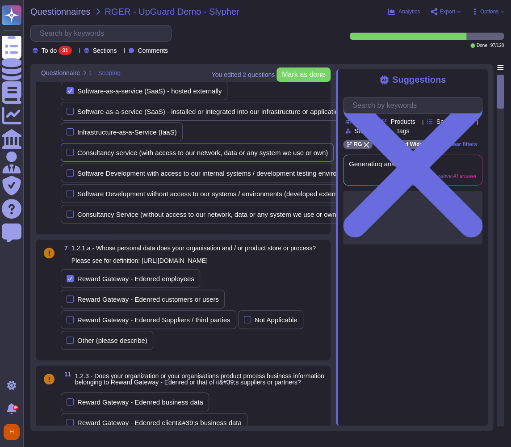
scroll to position [0, 0]
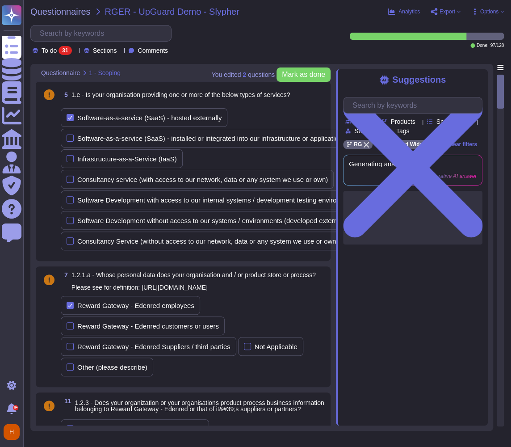
click at [126, 91] on span "1.e - Is your organisation providing one or more of the below types of services?" at bounding box center [181, 94] width 219 height 7
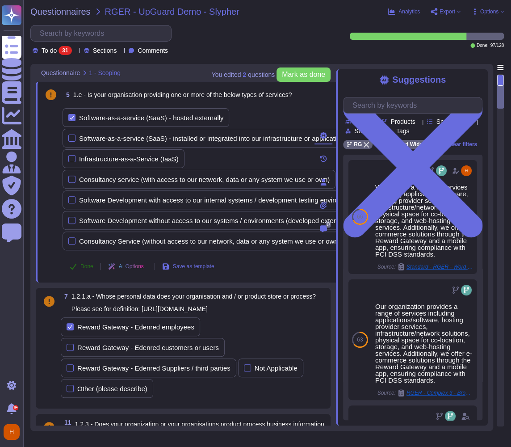
click at [87, 261] on button "Done" at bounding box center [82, 266] width 38 height 18
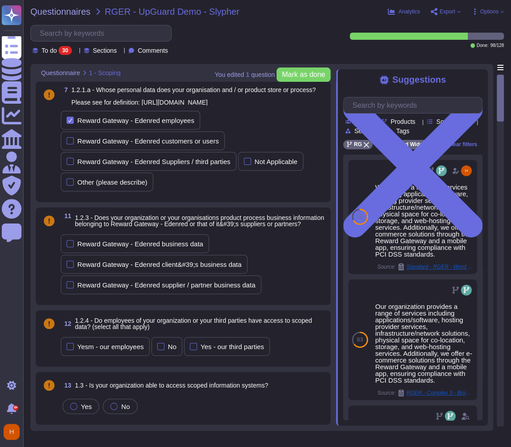
click at [94, 228] on span "1.2.3 - Does your organization or your organisations product process business i…" at bounding box center [199, 220] width 249 height 13
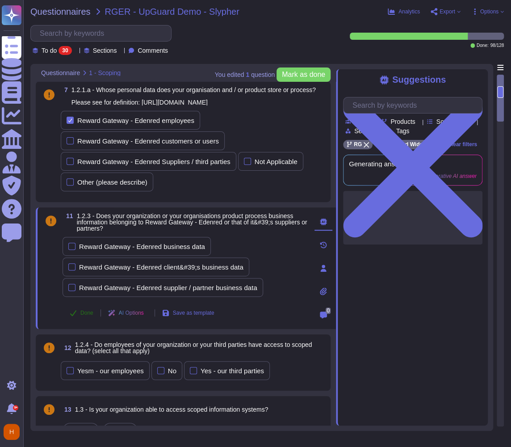
click at [83, 316] on span "Done" at bounding box center [86, 312] width 13 height 5
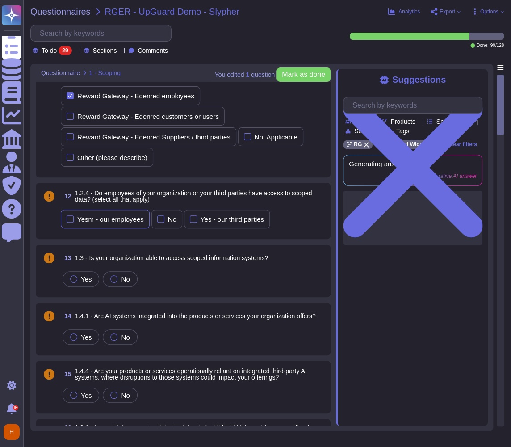
scroll to position [25, 0]
click at [114, 202] on span "1.2.4 - Do employees of your organization or your third parties have access to …" at bounding box center [193, 195] width 237 height 13
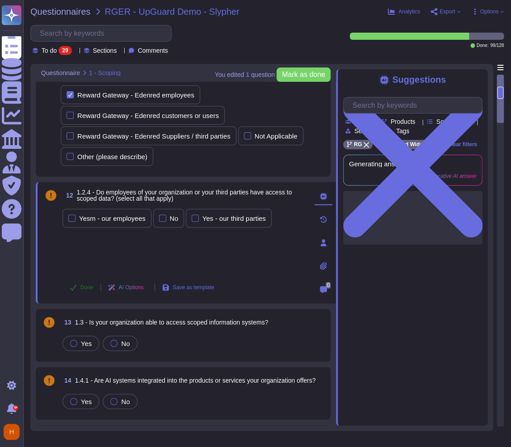
click at [87, 290] on span "Done" at bounding box center [86, 287] width 13 height 5
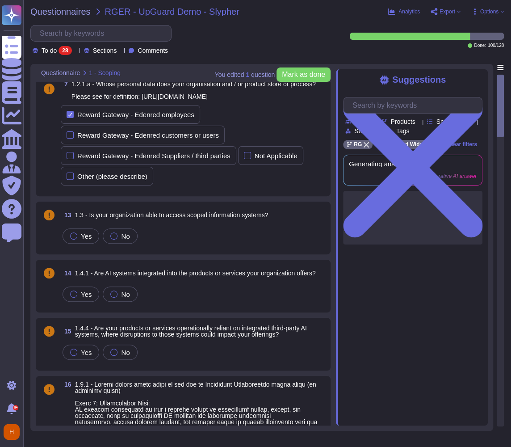
scroll to position [0, 0]
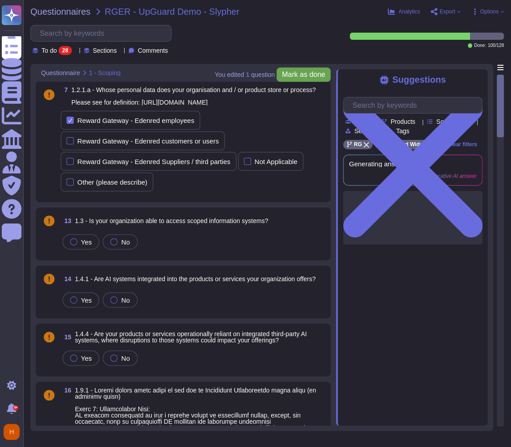
click at [290, 77] on span "Mark as done" at bounding box center [303, 74] width 43 height 7
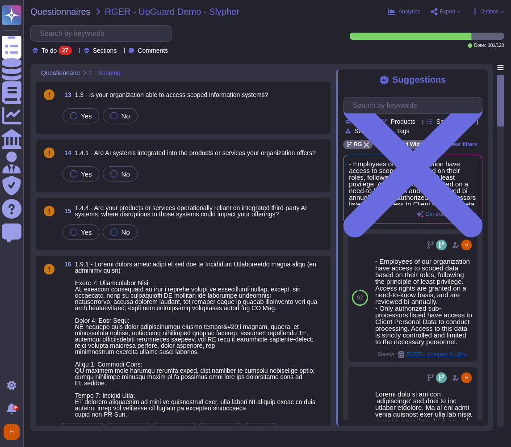
click at [440, 10] on span "Export" at bounding box center [448, 11] width 16 height 5
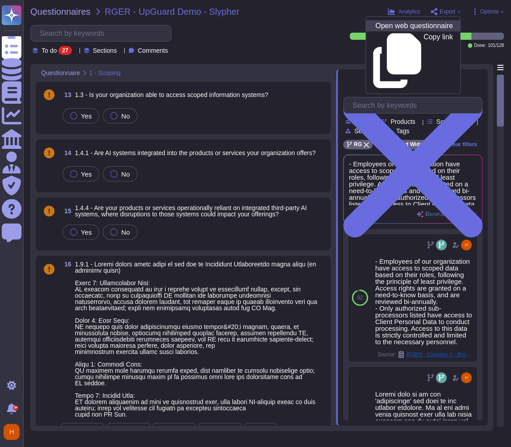
click at [407, 25] on p "Open web questionnaire" at bounding box center [413, 25] width 77 height 7
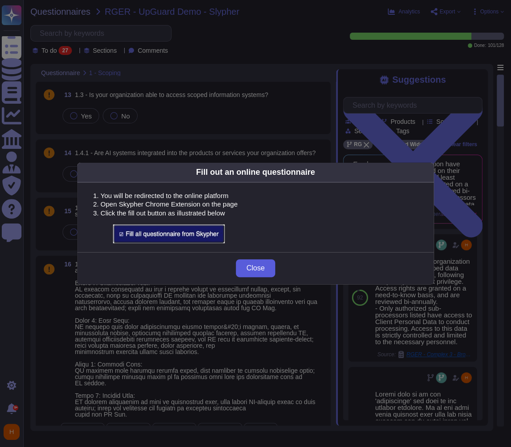
click at [269, 267] on button "Close" at bounding box center [256, 268] width 40 height 18
